Goal: Check status

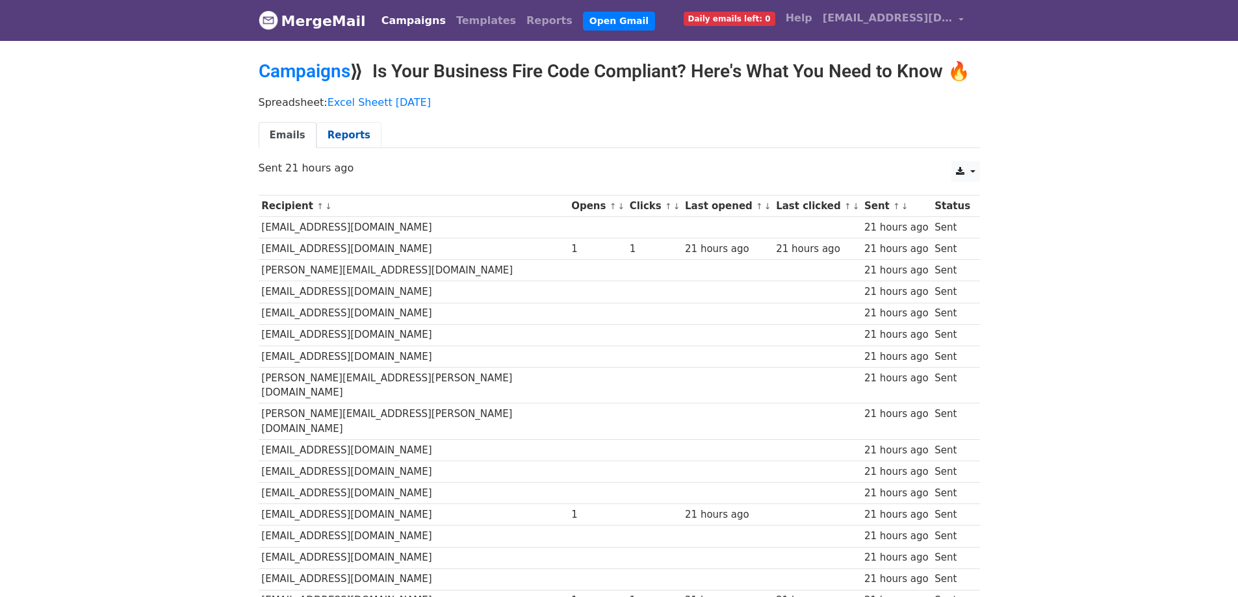
click at [356, 142] on link "Reports" at bounding box center [349, 135] width 65 height 27
